Goal: Task Accomplishment & Management: Complete application form

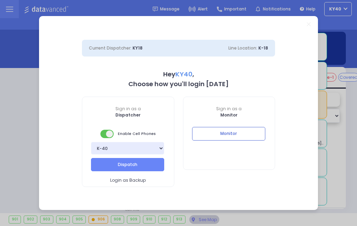
select select "5"
click at [137, 164] on button "Dispatch" at bounding box center [127, 164] width 73 height 13
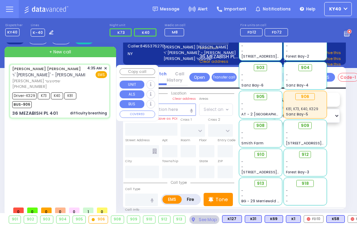
type input "6"
type input "FOREST RD"
type input "NICKLESBURG RD"
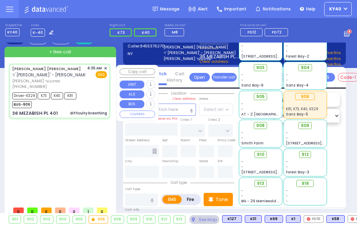
type input "36 MEZABISH PL"
type input "401"
type input "Monroe"
type input "[US_STATE]"
type input "10950"
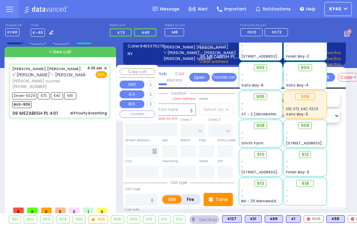
type input "difficulty breathing"
radio input "true"
type input "HILLEL DOV"
type input "[PERSON_NAME]"
type input "Unknown"
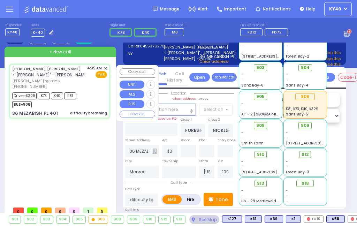
type input "Unknown"
type input "4"
select select "Year"
type input "04:35"
type input "04:36"
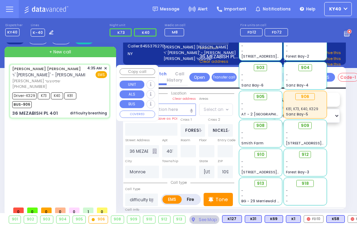
type input "04:38"
type input "05:05"
type input "05:40"
select select "Hatzalah Garages"
select select "MONROE"
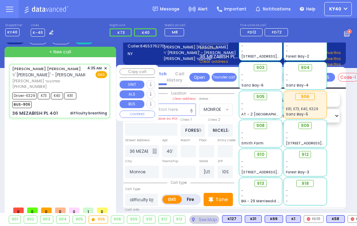
select select
radio input "true"
type input "[PERSON_NAME]"
type input "Sp"
select select "Month"
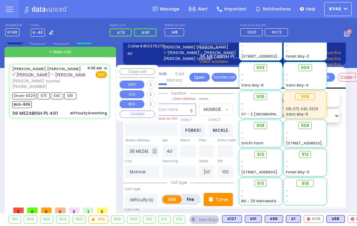
select select "[DEMOGRAPHIC_DATA]"
type input "05:50"
select select "Hatzalah Garages"
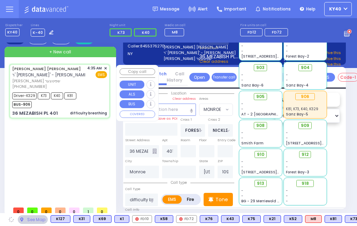
select select "MONROE"
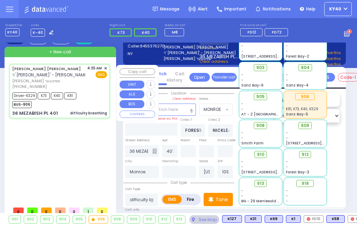
select select
radio input "true"
select select "Month"
select select "[DEMOGRAPHIC_DATA]"
select select "Hatzalah Garages"
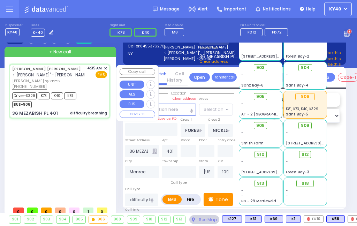
select select "MONROE"
select select
radio input "true"
select select "Month"
select select "[DEMOGRAPHIC_DATA]"
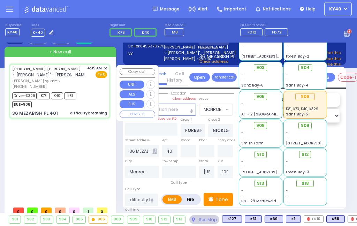
select select "Hatzalah Garages"
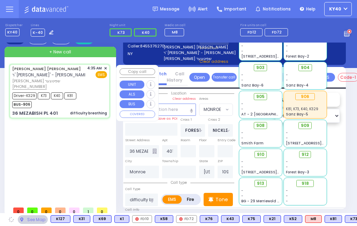
select select "MONROE"
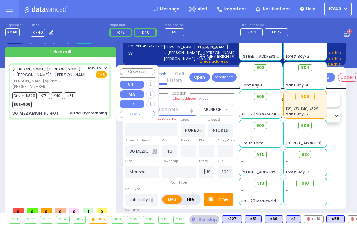
select select
radio input "true"
select select "Month"
select select "[DEMOGRAPHIC_DATA]"
type input "[GEOGRAPHIC_DATA] [STREET_ADDRESS]"
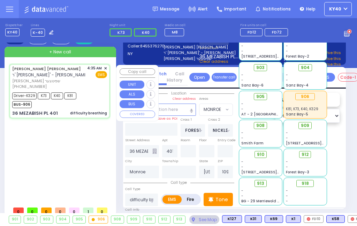
select select "Hatzalah Garages"
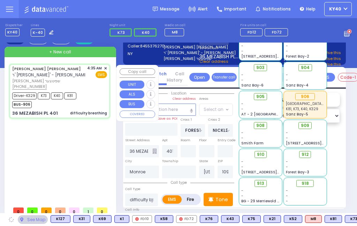
select select "MONROE"
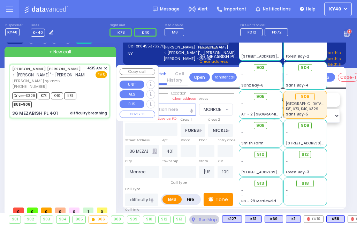
select select
radio input "true"
select select "Month"
select select "[DEMOGRAPHIC_DATA]"
select select "Hatzalah Garages"
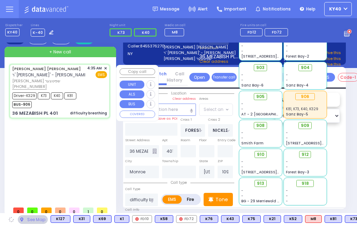
select select "MONROE"
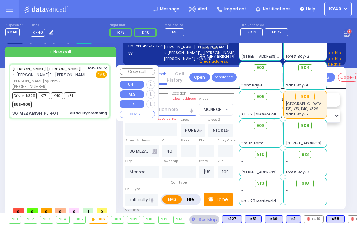
select select
radio input "true"
select select "Month"
select select "[DEMOGRAPHIC_DATA]"
select select "Hatzalah Garages"
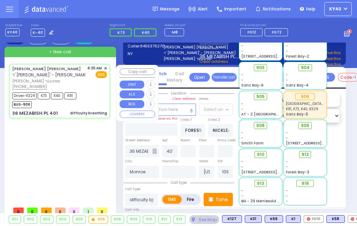
select select "MONROE"
select select
radio input "true"
select select "Month"
select select "[DEMOGRAPHIC_DATA]"
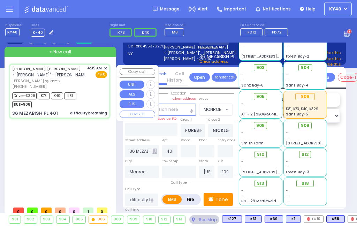
select select "Hatzalah Garages"
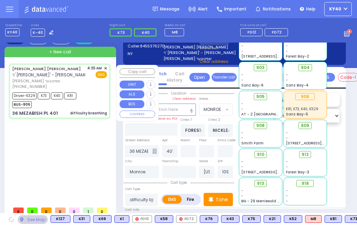
select select "MONROE"
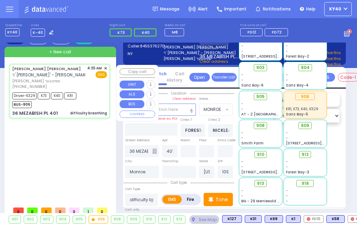
select select
radio input "true"
select select "Month"
select select "[DEMOGRAPHIC_DATA]"
select select "Hatzalah Garages"
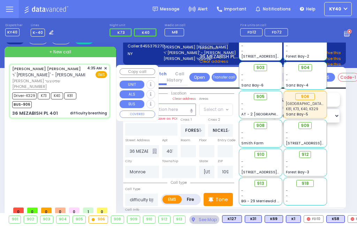
select select "MONROE"
select select
radio input "true"
select select "Month"
select select "[DEMOGRAPHIC_DATA]"
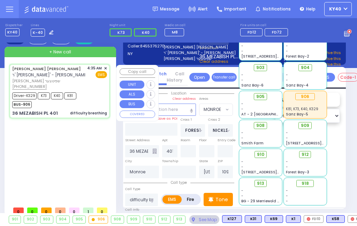
select select "Hatzalah Garages"
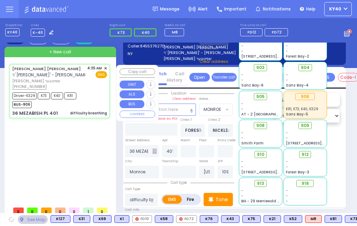
select select "MONROE"
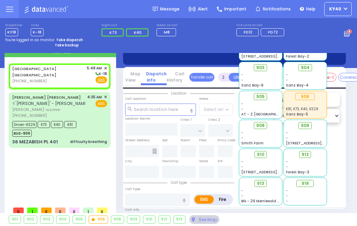
select select
radio input "true"
select select
type input "05:48"
select select "Hatzalah Garages"
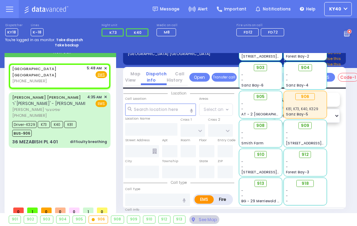
select select
radio input "true"
select select
select select "Hatzalah Garages"
